Goal: Task Accomplishment & Management: Use online tool/utility

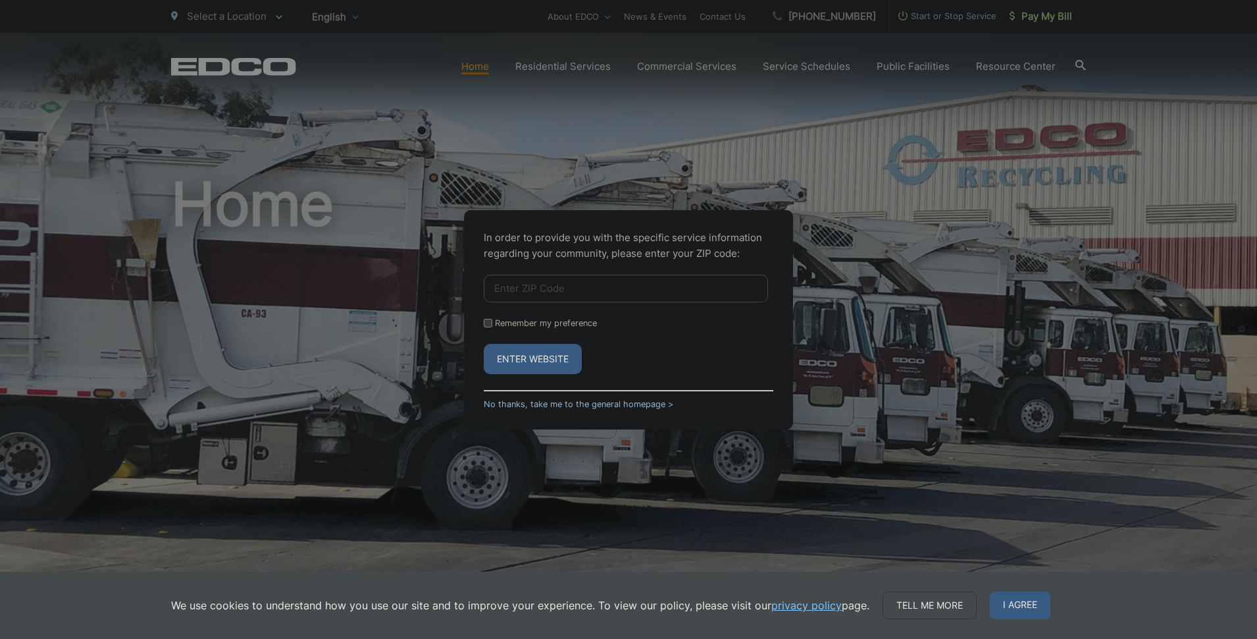
click at [543, 282] on input "Enter ZIP Code" at bounding box center [626, 289] width 284 height 28
type input "92069"
click at [485, 324] on input "Remember my preference" at bounding box center [488, 323] width 9 height 9
checkbox input "true"
click at [542, 361] on button "Enter Website" at bounding box center [533, 359] width 98 height 30
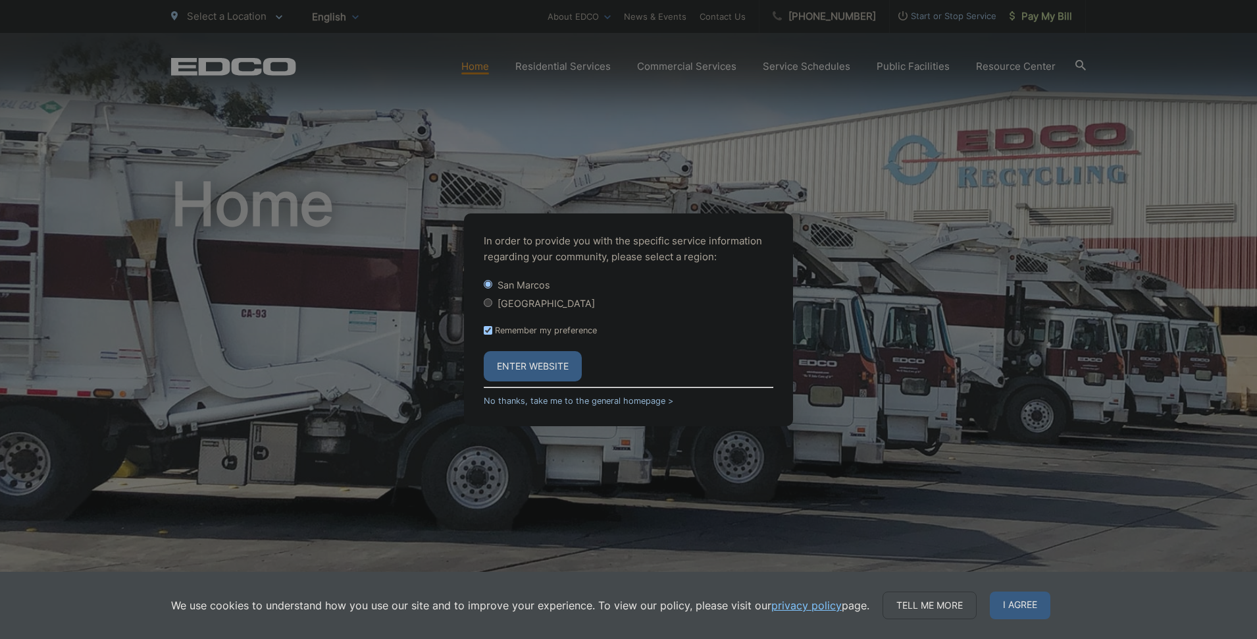
click at [546, 376] on button "Enter Website" at bounding box center [533, 366] width 98 height 30
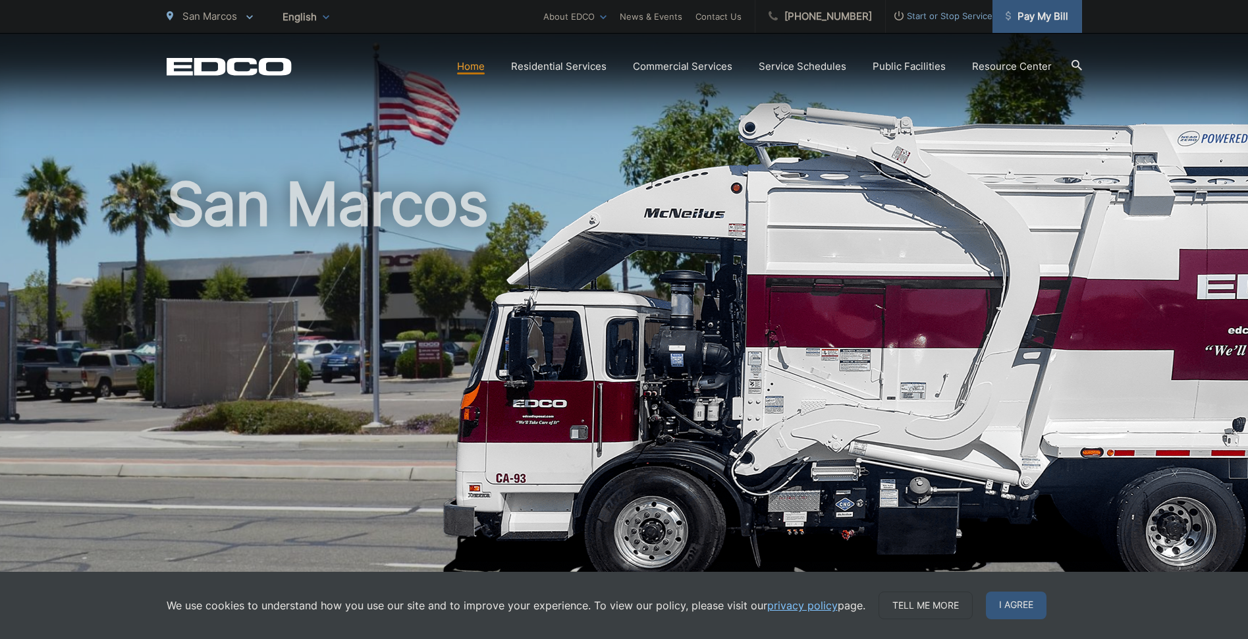
click at [1028, 13] on span "Pay My Bill" at bounding box center [1036, 17] width 63 height 16
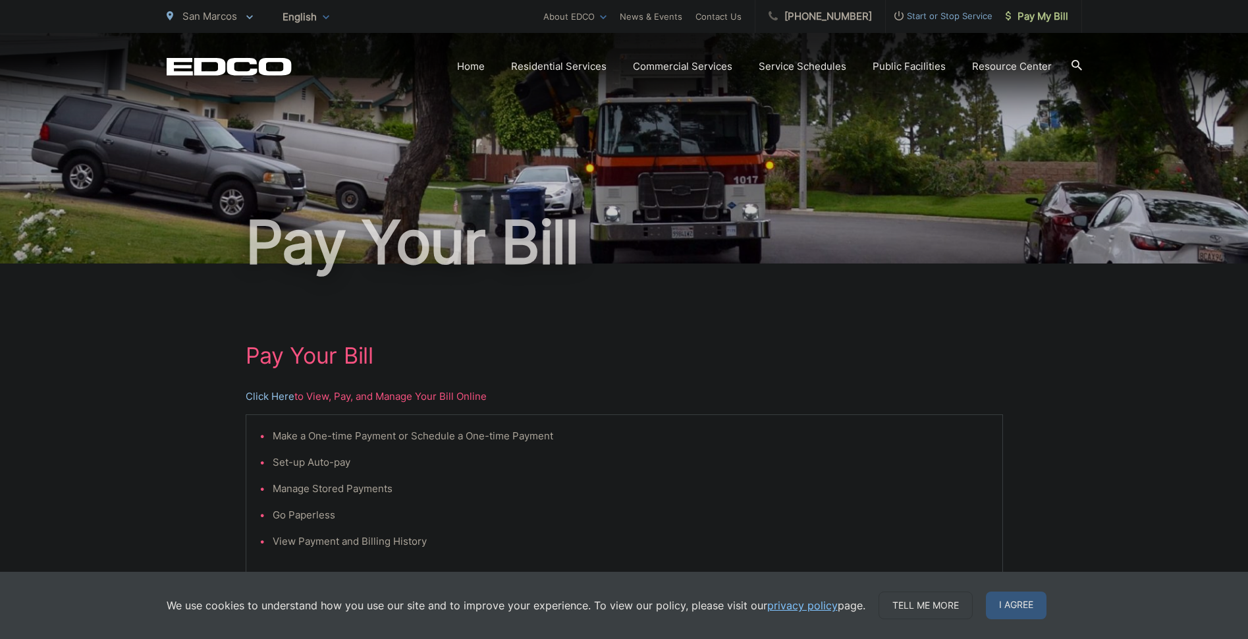
click at [271, 391] on link "Click Here" at bounding box center [270, 396] width 49 height 16
